Goal: Task Accomplishment & Management: Use online tool/utility

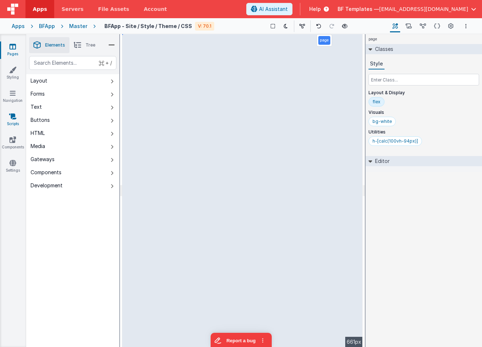
click at [11, 123] on link "Scripts" at bounding box center [13, 120] width 26 height 15
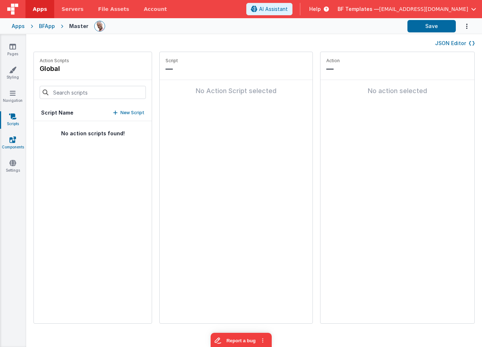
click at [11, 144] on link "Components" at bounding box center [13, 143] width 26 height 15
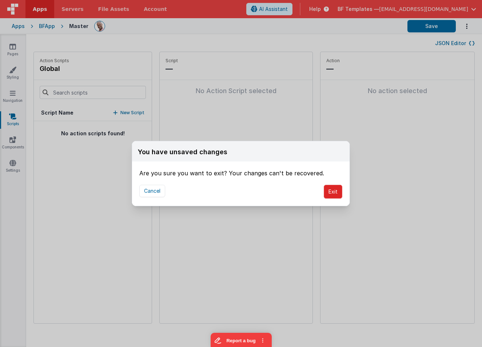
click at [332, 193] on button "Exit" at bounding box center [333, 192] width 19 height 14
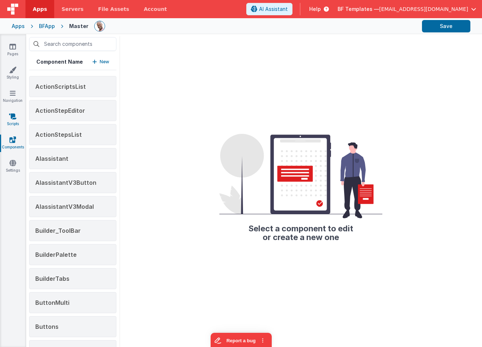
click at [7, 119] on link "Scripts" at bounding box center [13, 120] width 26 height 15
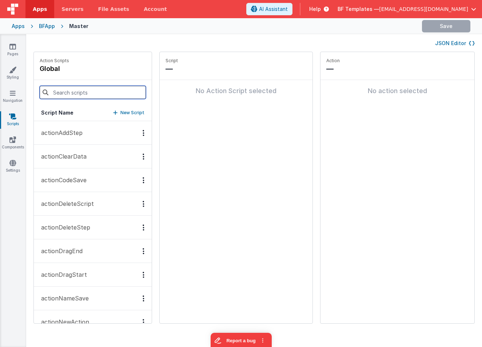
click at [81, 95] on input at bounding box center [93, 92] width 106 height 13
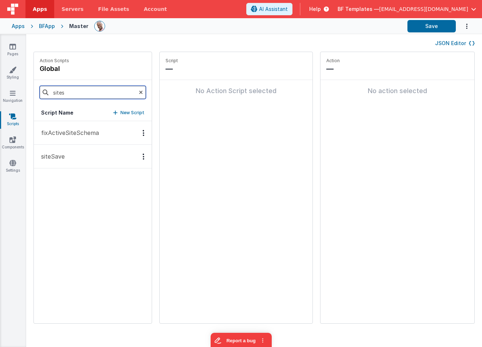
type input "sites"
click at [88, 157] on button "siteSave" at bounding box center [93, 157] width 118 height 24
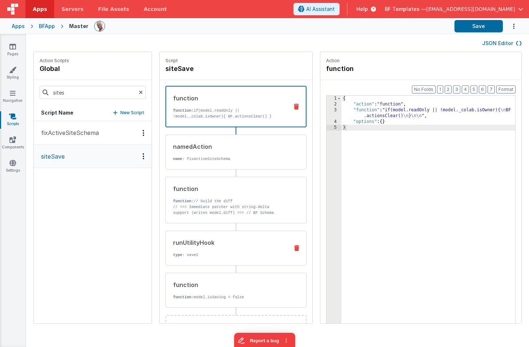
click at [197, 246] on div "runUtilityHook" at bounding box center [228, 242] width 110 height 9
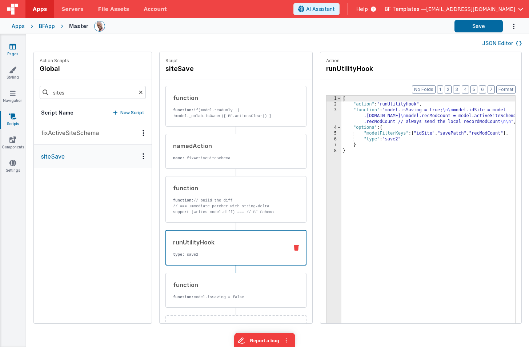
click at [13, 46] on icon at bounding box center [12, 46] width 7 height 7
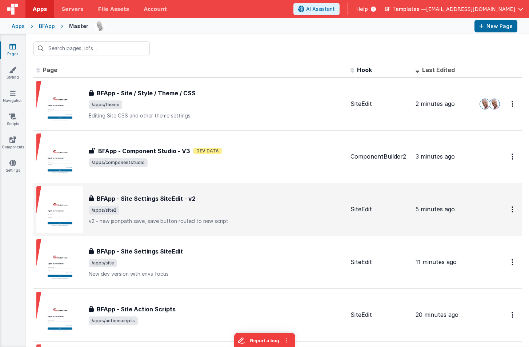
click at [200, 199] on div "BFApp - Site Settings SiteEdit - v2" at bounding box center [217, 198] width 256 height 9
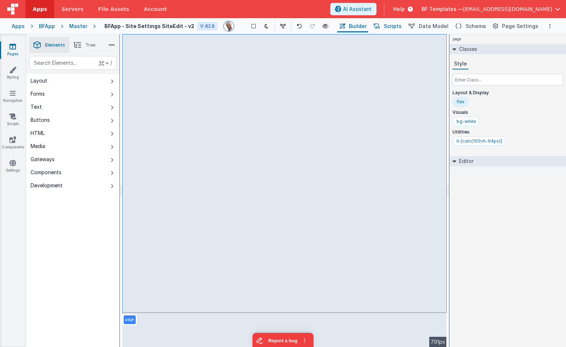
click at [397, 25] on span "Scripts" at bounding box center [393, 26] width 18 height 7
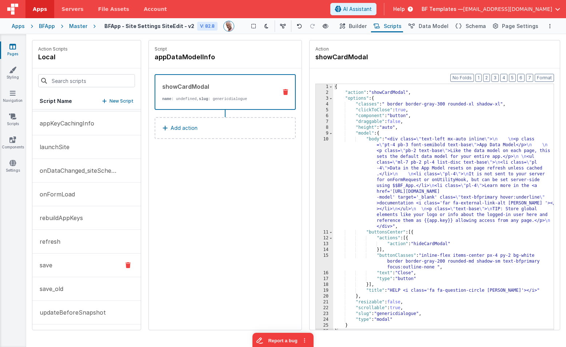
scroll to position [21, 0]
click at [89, 315] on p "updateBeforeSnapshot" at bounding box center [70, 312] width 71 height 9
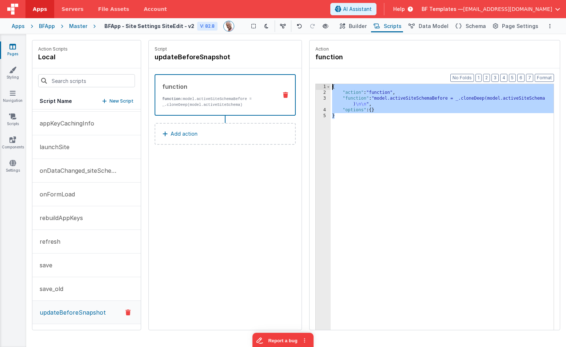
drag, startPoint x: 382, startPoint y: 131, endPoint x: 320, endPoint y: 82, distance: 78.8
click at [320, 82] on div "Format 7 6 5 4 3 2 1 No Folds 1 2 3 4 5 { "action" : "function" , "function" : …" at bounding box center [435, 213] width 250 height 290
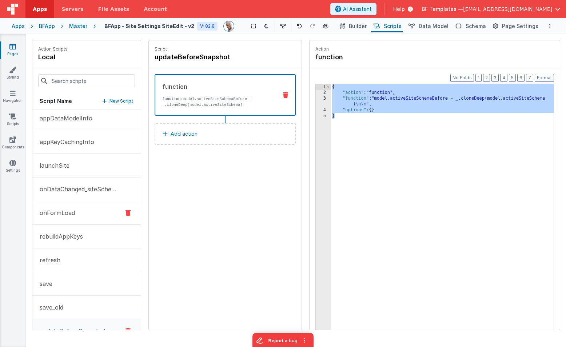
scroll to position [0, 0]
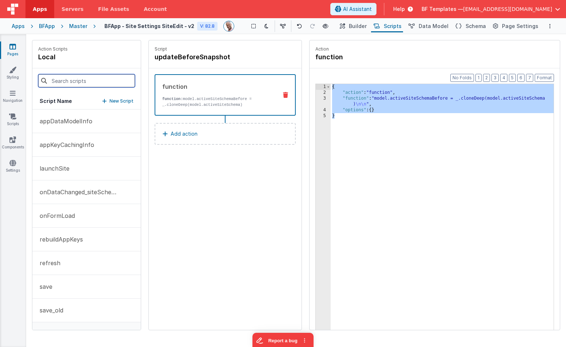
click at [76, 86] on input at bounding box center [86, 80] width 97 height 13
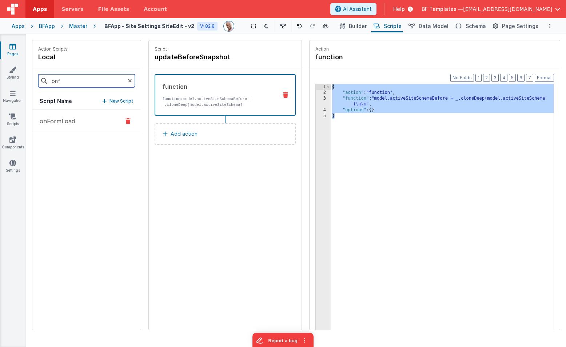
type input "onf"
click at [81, 121] on button "onFormLoad" at bounding box center [86, 122] width 108 height 24
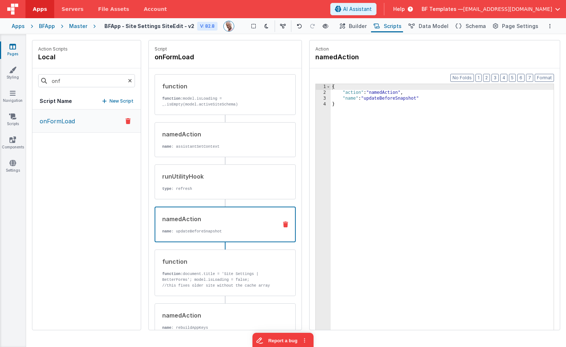
click at [231, 230] on p "name : updateBeforeSnapshot" at bounding box center [217, 232] width 110 height 6
drag, startPoint x: 365, startPoint y: 99, endPoint x: 372, endPoint y: 98, distance: 6.2
click at [365, 99] on div "{ "action" : "namedAction" , "name" : "updateBeforeSnapshot" }" at bounding box center [442, 224] width 223 height 280
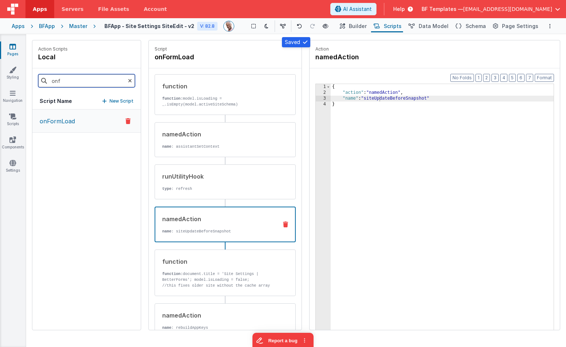
drag, startPoint x: 106, startPoint y: 80, endPoint x: 60, endPoint y: 69, distance: 47.0
click at [60, 69] on div "onf" at bounding box center [86, 80] width 108 height 25
type input "upda"
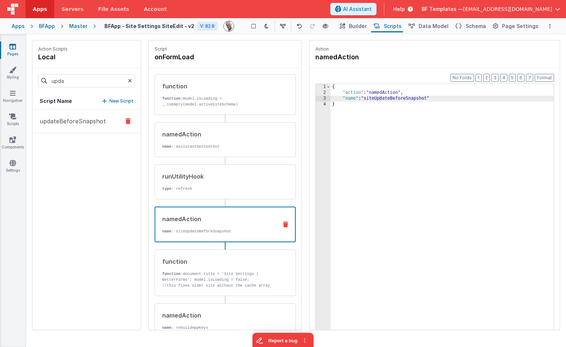
drag, startPoint x: 86, startPoint y: 120, endPoint x: 90, endPoint y: 120, distance: 4.7
click at [85, 120] on p "updateBeforeSnapshot" at bounding box center [70, 121] width 71 height 9
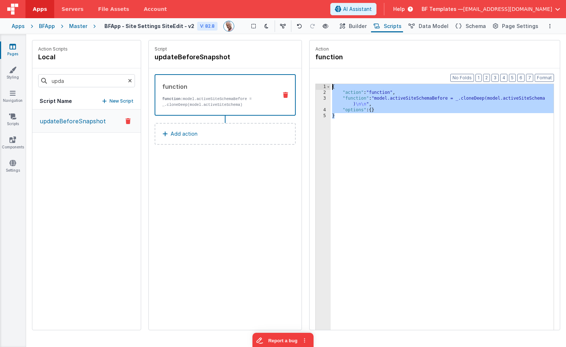
drag, startPoint x: 375, startPoint y: 133, endPoint x: 318, endPoint y: 66, distance: 88.3
click at [318, 66] on fieldset "Action function Format 7 6 5 4 3 2 1 No Folds 1 2 3 4 5 { "action" : "function"…" at bounding box center [435, 185] width 250 height 290
click at [223, 56] on h4 "updateBeforeSnapshot" at bounding box center [209, 57] width 109 height 10
click at [227, 56] on input "updateBeforeSnapshot" at bounding box center [191, 57] width 73 height 10
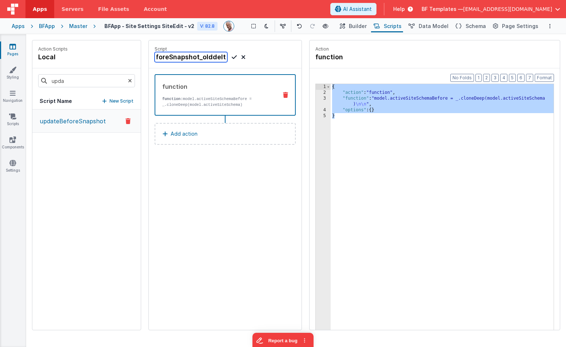
type input "updateBeforeSnapshot_olddelete"
click at [16, 115] on icon at bounding box center [12, 116] width 7 height 7
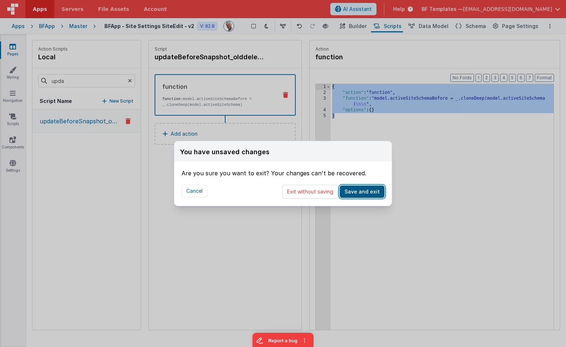
click at [353, 192] on button "Save and exit" at bounding box center [362, 192] width 45 height 12
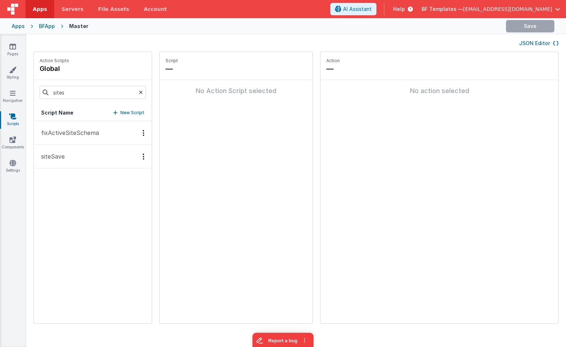
click at [19, 118] on link "Scripts" at bounding box center [13, 120] width 26 height 15
click at [85, 91] on input "sites" at bounding box center [93, 92] width 106 height 13
click at [120, 113] on p "New Script" at bounding box center [132, 112] width 24 height 7
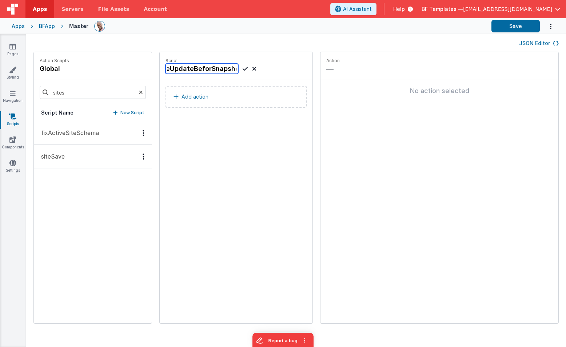
scroll to position [0, 12]
type input "siteUpdateBeforSnapshot"
click at [139, 93] on icon at bounding box center [141, 92] width 4 height 25
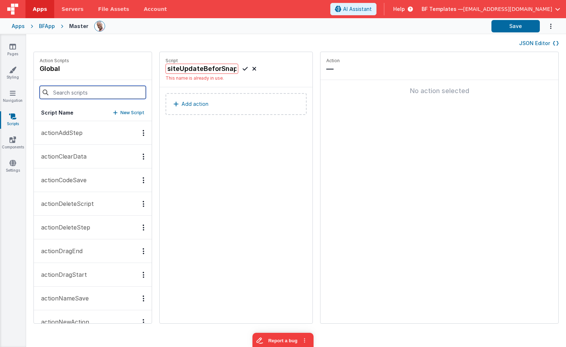
click at [96, 92] on input at bounding box center [93, 92] width 106 height 13
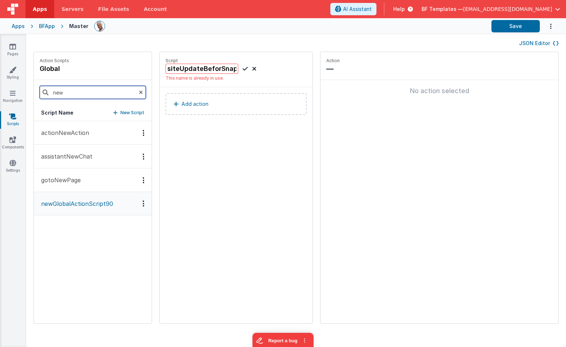
type input "new"
click at [252, 68] on icon at bounding box center [254, 68] width 4 height 9
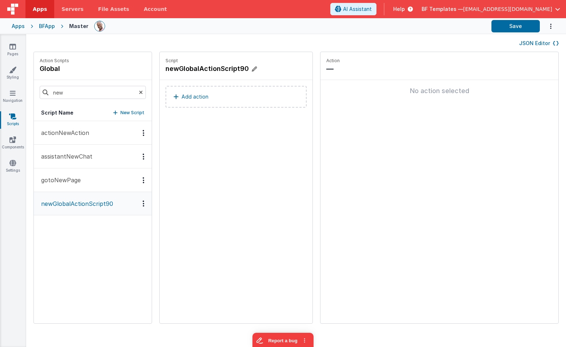
click at [252, 68] on icon at bounding box center [254, 69] width 5 height 7
click at [212, 69] on input "newGlobalActionScript90" at bounding box center [202, 69] width 73 height 10
type input "newGlobalActionSupdateBeforeSnapshotpt90"
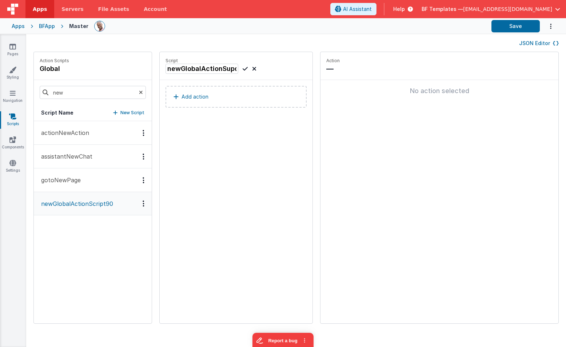
click at [243, 68] on icon at bounding box center [245, 68] width 5 height 9
click at [186, 202] on div "Script newGlobalActionSupdateBeforeSnapshotpt90 This name is already in use. Ad…" at bounding box center [236, 187] width 153 height 271
click at [252, 70] on icon at bounding box center [254, 68] width 4 height 9
click at [214, 215] on div "Script newGlobalActionScript90 Add action" at bounding box center [236, 187] width 153 height 271
click at [80, 180] on button "gotoNewPage" at bounding box center [93, 180] width 118 height 24
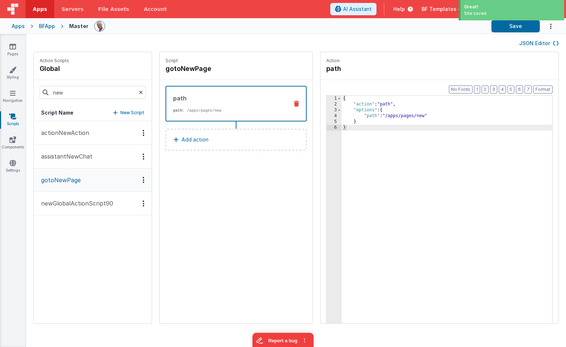
click at [72, 197] on button "newGlobalActionScript90" at bounding box center [93, 204] width 118 height 24
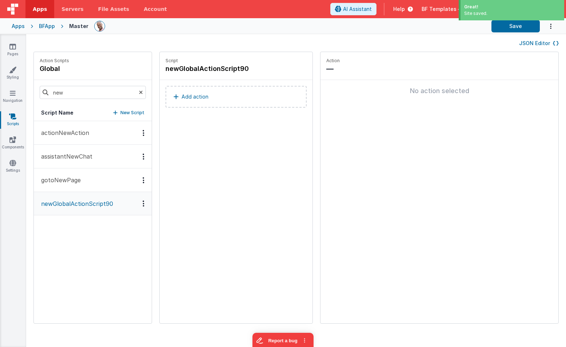
click at [189, 100] on button "Add action" at bounding box center [236, 97] width 141 height 22
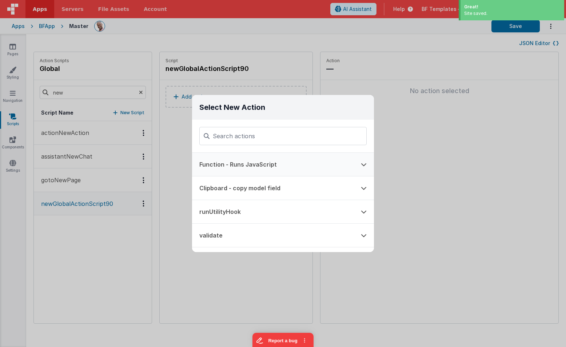
click at [230, 164] on button "Function - Runs JavaScript" at bounding box center [273, 164] width 162 height 23
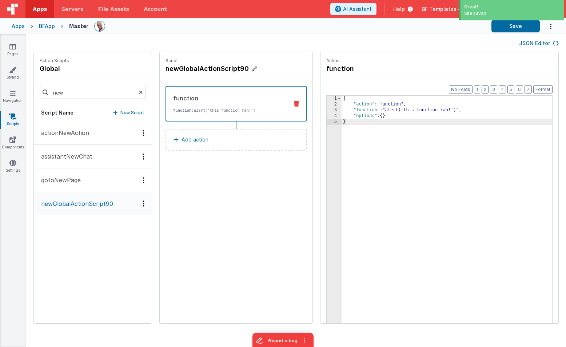
click at [221, 68] on h4 "newGlobalActionScript90" at bounding box center [220, 69] width 109 height 10
click at [243, 69] on icon at bounding box center [245, 68] width 5 height 9
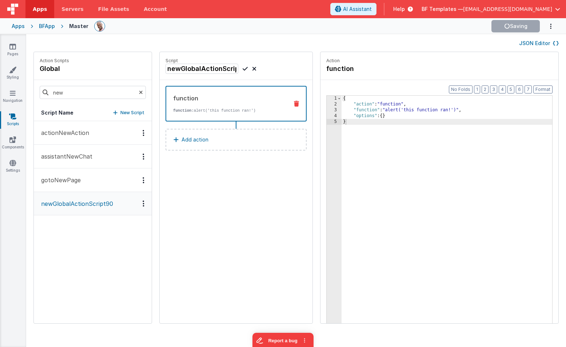
click at [243, 69] on icon at bounding box center [245, 68] width 5 height 9
click at [207, 70] on input "newGlobalActionScript90" at bounding box center [202, 69] width 73 height 10
type input "updateBeforeSnapshot"
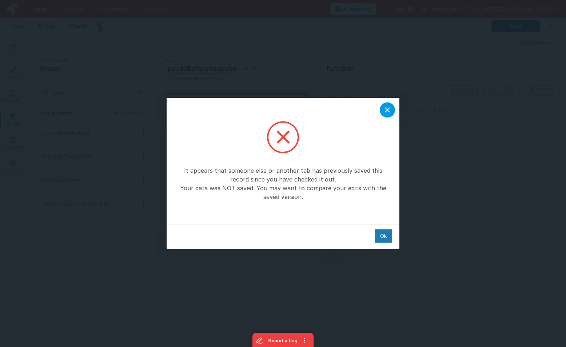
scroll to position [0, 0]
click at [389, 110] on icon at bounding box center [387, 110] width 9 height 9
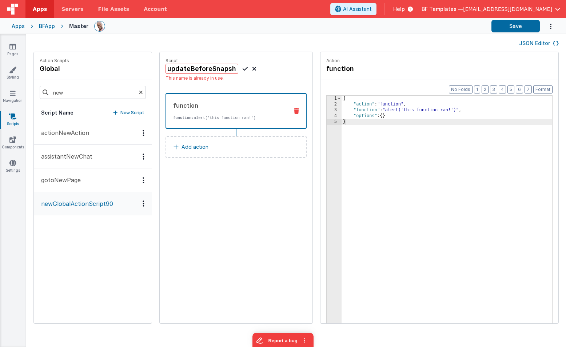
click at [139, 94] on icon at bounding box center [141, 92] width 4 height 25
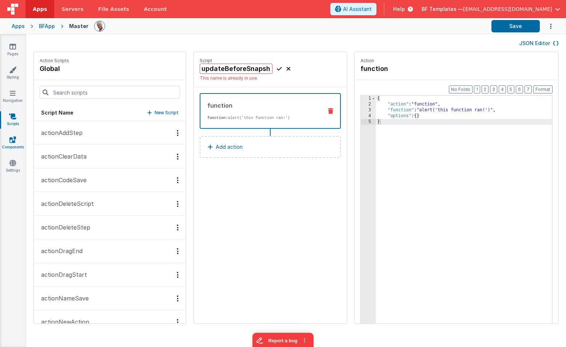
click at [15, 143] on icon at bounding box center [12, 139] width 7 height 7
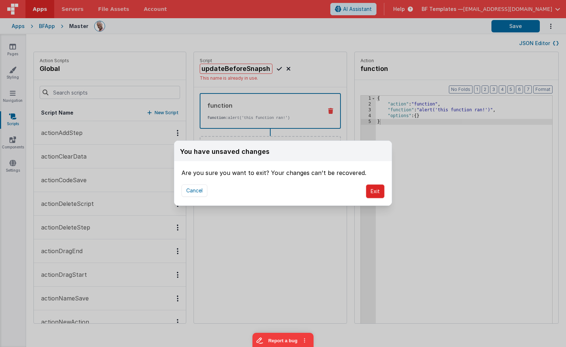
click at [373, 192] on button "Exit" at bounding box center [375, 191] width 19 height 14
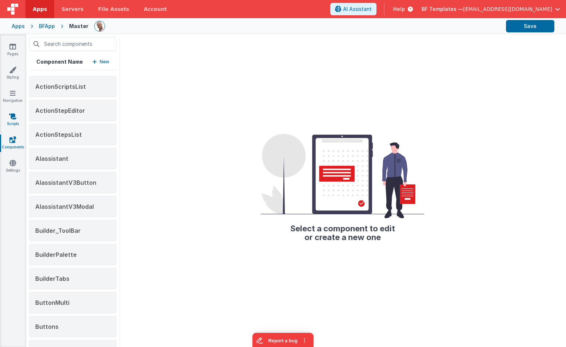
click at [9, 114] on icon at bounding box center [12, 116] width 7 height 7
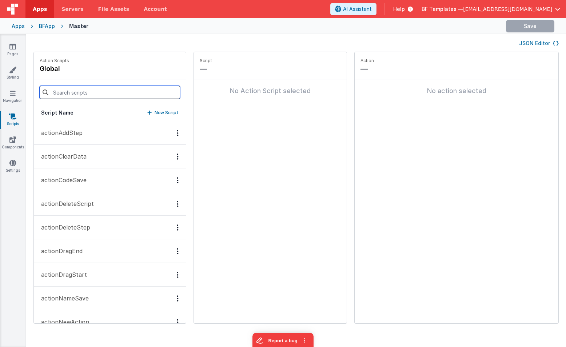
click at [80, 90] on input at bounding box center [110, 92] width 140 height 13
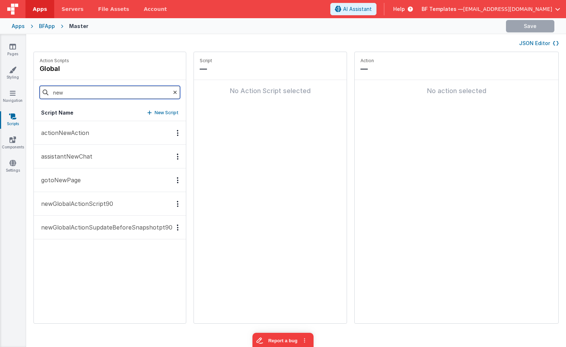
type input "new"
click at [111, 227] on p "newGlobalActionSupdateBeforeSnapshotpt90" at bounding box center [105, 227] width 136 height 9
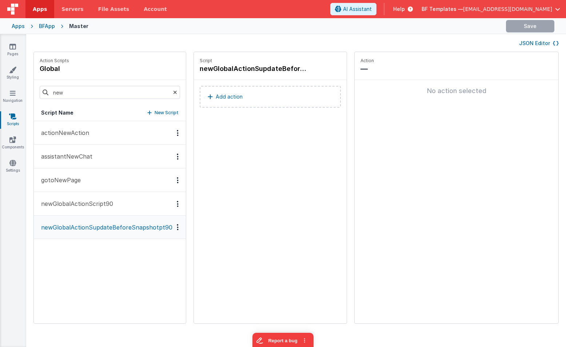
click at [142, 206] on button "newGlobalActionScript90" at bounding box center [110, 204] width 152 height 24
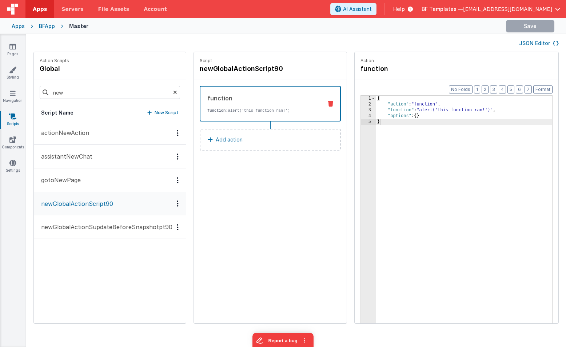
click at [177, 204] on icon "Options" at bounding box center [178, 203] width 2 height 0
click at [145, 228] on div "Delete" at bounding box center [151, 229] width 64 height 13
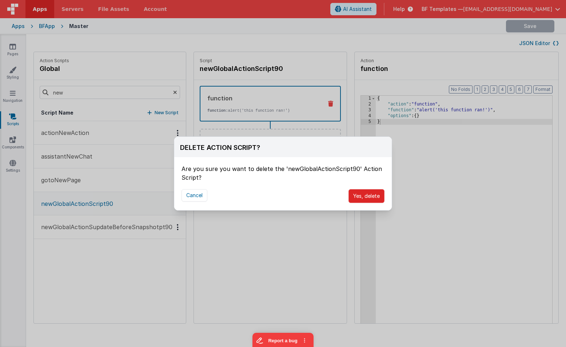
click at [362, 195] on button "Yes, delete" at bounding box center [367, 196] width 36 height 14
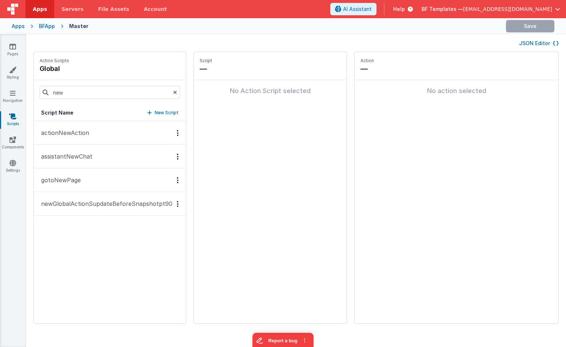
click at [150, 206] on p "newGlobalActionSupdateBeforeSnapshotpt90" at bounding box center [105, 203] width 136 height 9
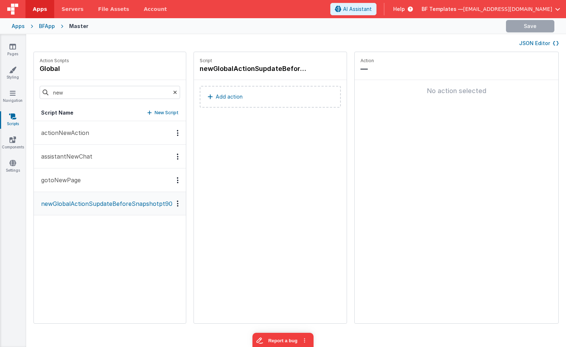
click at [256, 74] on h4 "newGlobalActionSupdateBeforeSnapshotpt90" at bounding box center [254, 69] width 109 height 10
click at [263, 69] on input "newGlobalActionSupdateBeforeSnapshotpt90" at bounding box center [236, 69] width 73 height 10
type input "updateBeforeSnapshot"
click at [270, 70] on div "updateBeforeSnapshot" at bounding box center [245, 69] width 91 height 10
click at [271, 69] on div "updateBeforeSnapshot" at bounding box center [245, 69] width 91 height 10
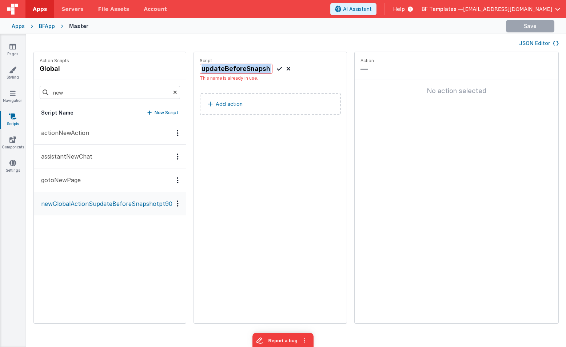
click at [286, 69] on icon at bounding box center [288, 68] width 4 height 9
click at [172, 201] on div "Options" at bounding box center [177, 204] width 11 height 6
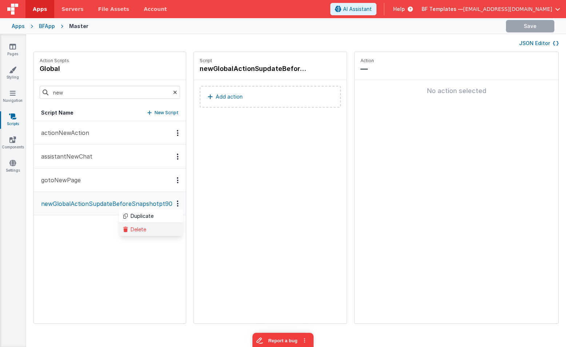
click at [159, 229] on div "Delete" at bounding box center [151, 229] width 64 height 13
click at [157, 217] on div at bounding box center [283, 173] width 566 height 347
click at [175, 205] on div "Options" at bounding box center [177, 204] width 11 height 6
click at [148, 227] on div "Delete" at bounding box center [151, 229] width 64 height 13
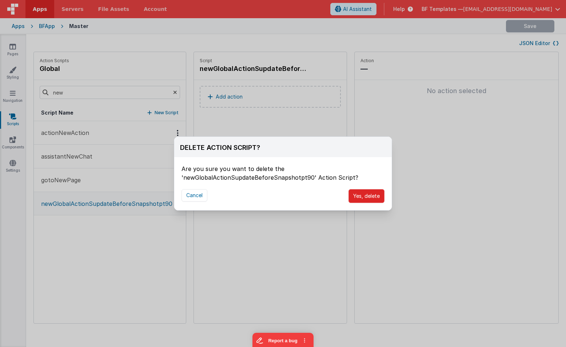
click at [367, 195] on button "Yes, delete" at bounding box center [367, 196] width 36 height 14
click at [366, 194] on button "Yes, delete" at bounding box center [367, 196] width 36 height 14
click at [290, 221] on div "DELETE ACTION SCRIPT? Are you sure you want to delete the 'newGlobalActionSupda…" at bounding box center [283, 173] width 566 height 347
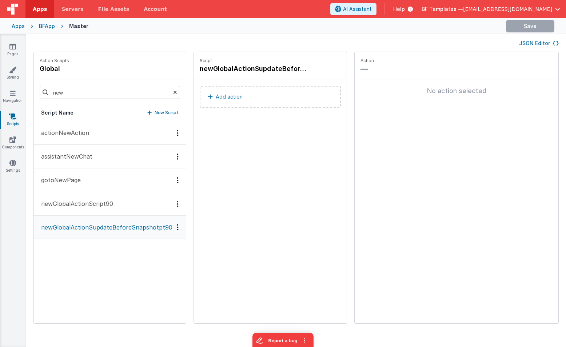
click at [162, 274] on div "actionNewAction assistantNewChat gotoNewPage newGlobalActionScript90 newGlobalA…" at bounding box center [110, 222] width 152 height 202
click at [177, 204] on icon "Options" at bounding box center [178, 204] width 2 height 0
click at [152, 229] on div "Delete" at bounding box center [151, 229] width 64 height 13
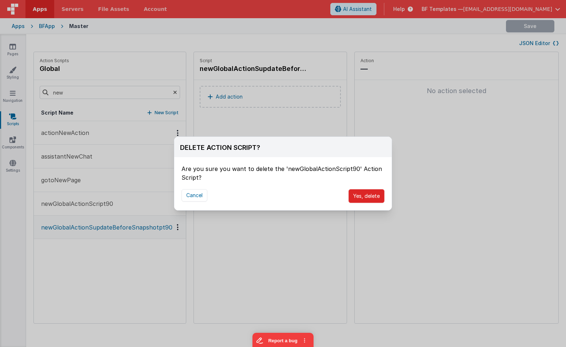
click at [364, 195] on button "Yes, delete" at bounding box center [367, 196] width 36 height 14
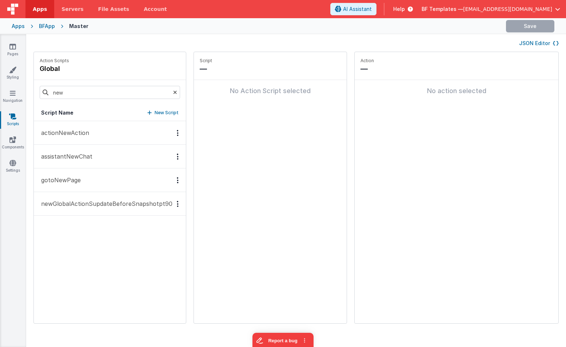
click at [262, 203] on div "Script — No Action Script selected" at bounding box center [270, 187] width 153 height 271
click at [177, 204] on icon "Options" at bounding box center [178, 204] width 2 height 0
click at [142, 232] on div "Delete" at bounding box center [151, 229] width 64 height 13
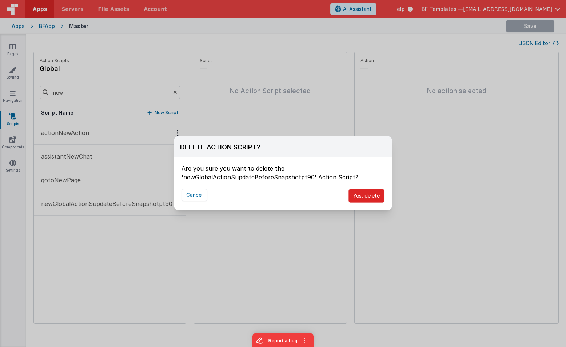
click at [361, 195] on button "Yes, delete" at bounding box center [367, 196] width 36 height 14
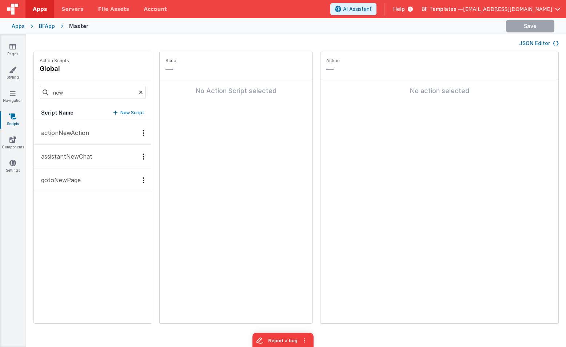
click at [251, 214] on div "Script — No Action Script selected" at bounding box center [236, 187] width 153 height 271
